Goal: Information Seeking & Learning: Learn about a topic

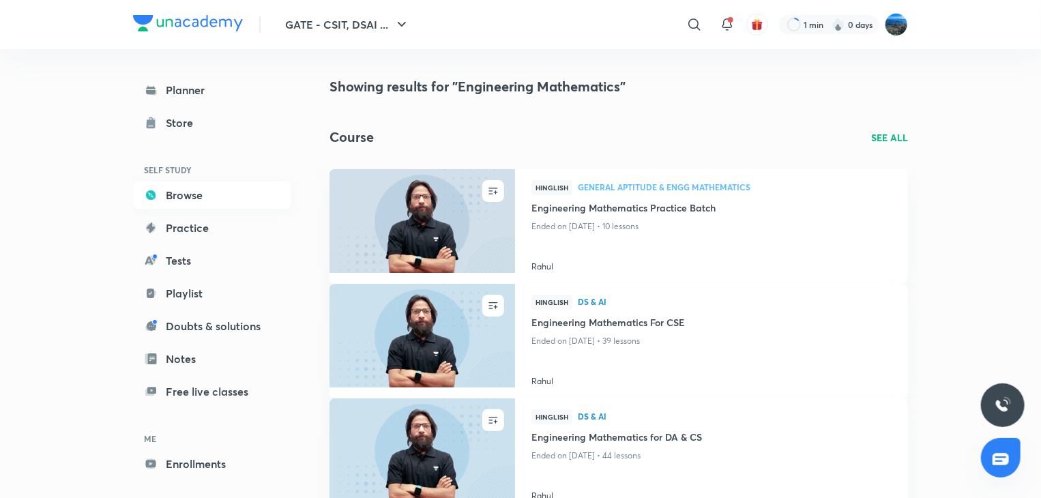
click at [203, 202] on link "Browse" at bounding box center [212, 195] width 158 height 27
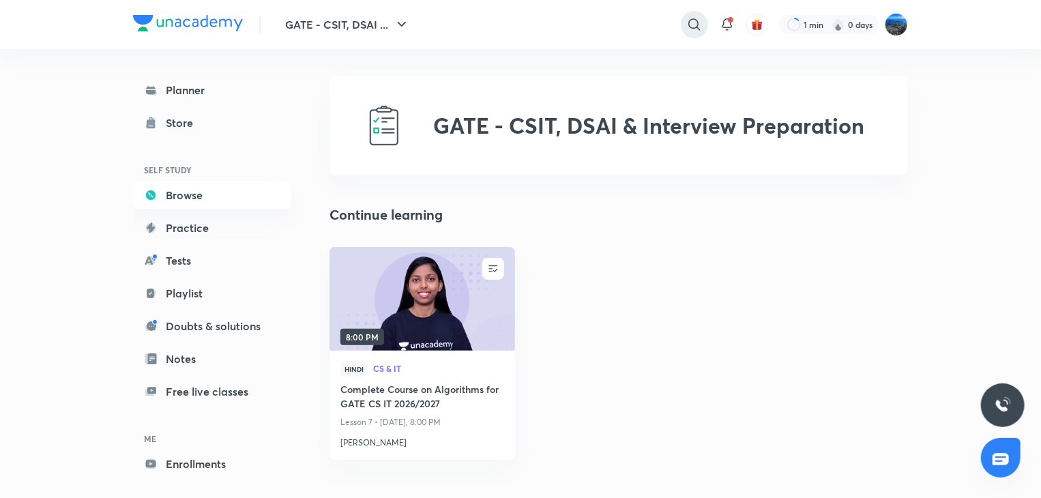
click at [691, 15] on div at bounding box center [694, 24] width 27 height 27
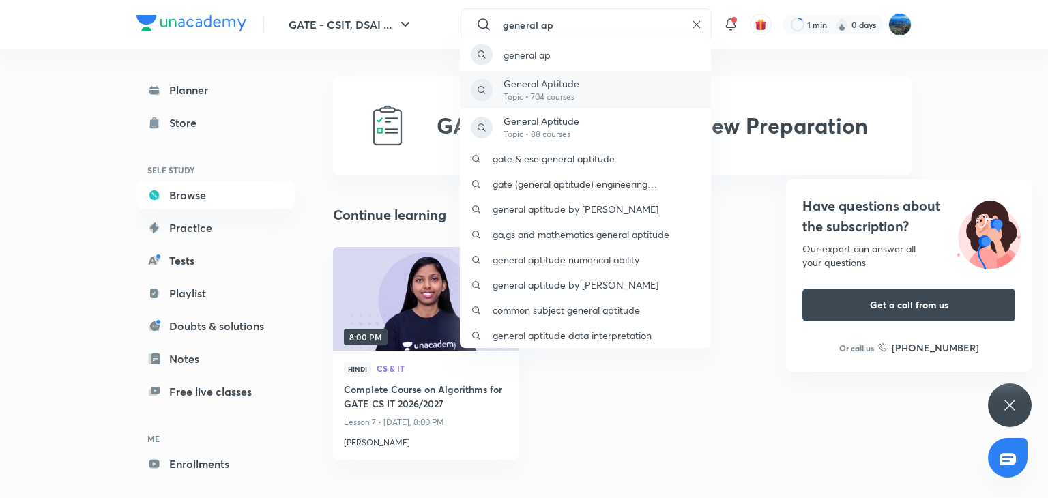
type input "general ap"
click at [556, 78] on p "General Aptitude" at bounding box center [542, 83] width 76 height 14
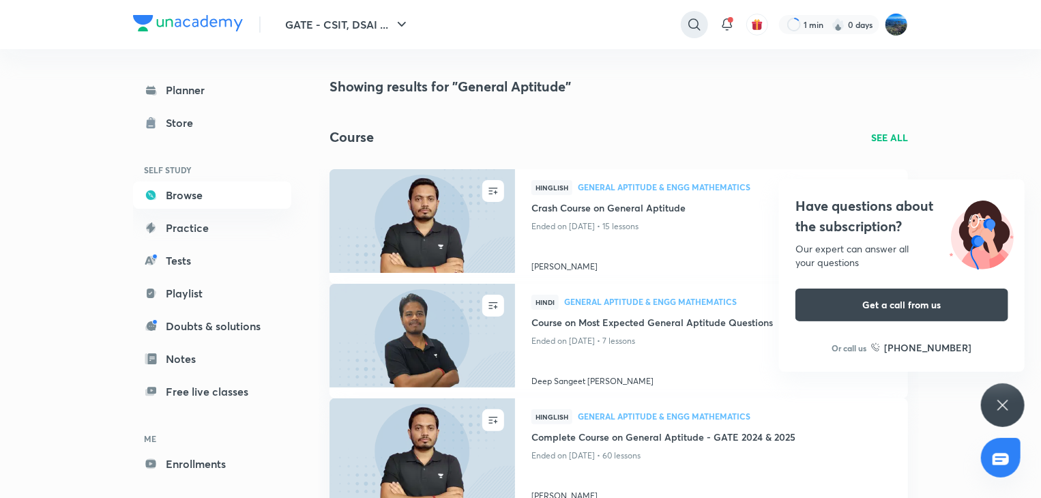
click at [691, 18] on icon at bounding box center [694, 24] width 16 height 16
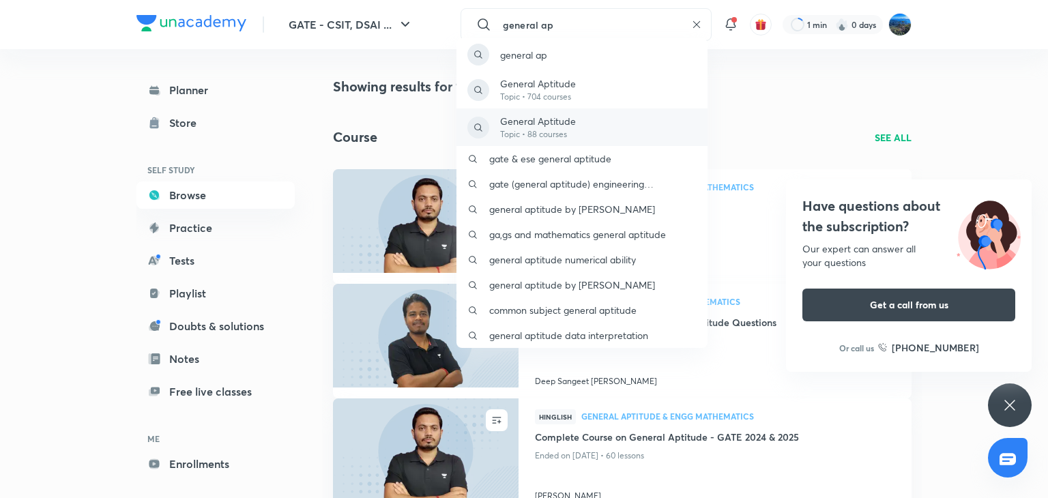
type input "general ap"
click at [579, 120] on div "General Aptitude Topic • 88 courses" at bounding box center [581, 127] width 251 height 38
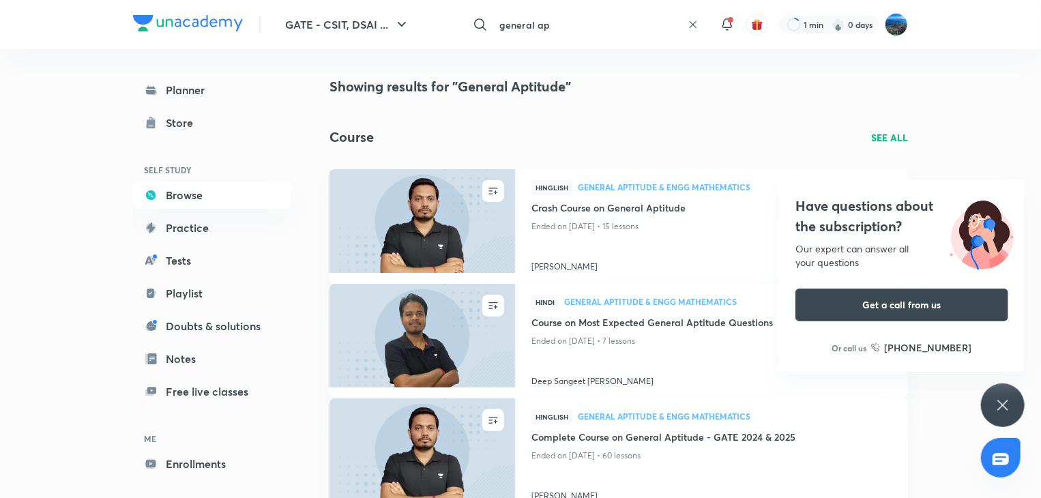
click at [596, 20] on input "general ap" at bounding box center [588, 24] width 188 height 37
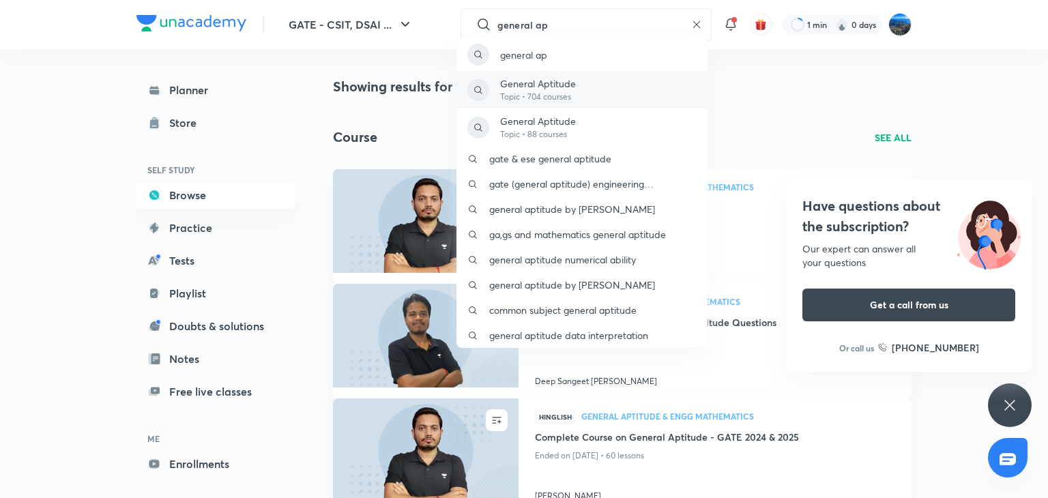
click at [581, 95] on div "General Aptitude Topic • 704 courses" at bounding box center [581, 90] width 251 height 38
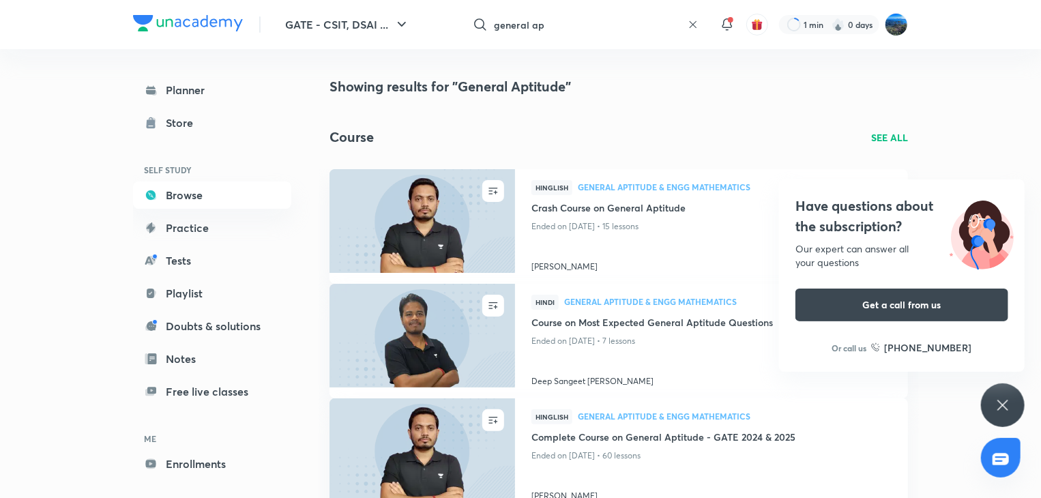
click at [901, 130] on p "SEE ALL" at bounding box center [889, 137] width 37 height 14
